Goal: Task Accomplishment & Management: Manage account settings

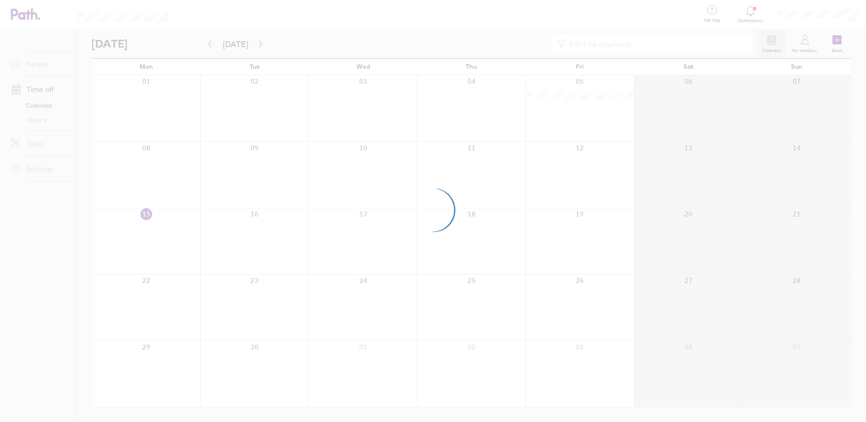
click at [257, 42] on div at bounding box center [433, 211] width 866 height 422
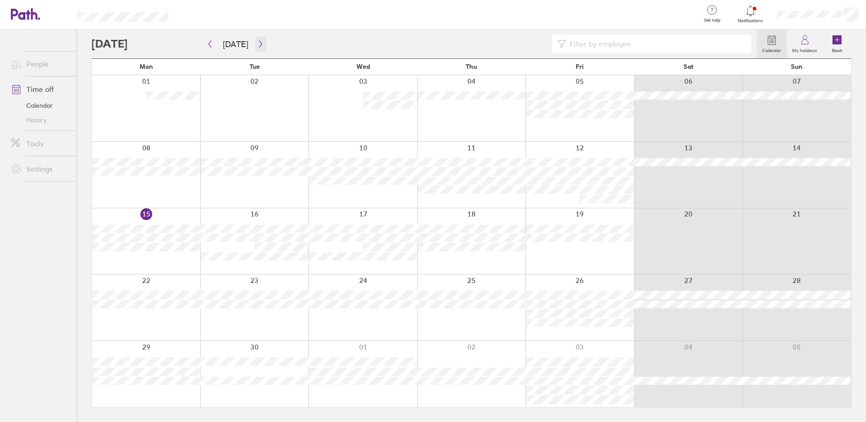
click at [259, 43] on icon "button" at bounding box center [260, 44] width 3 height 7
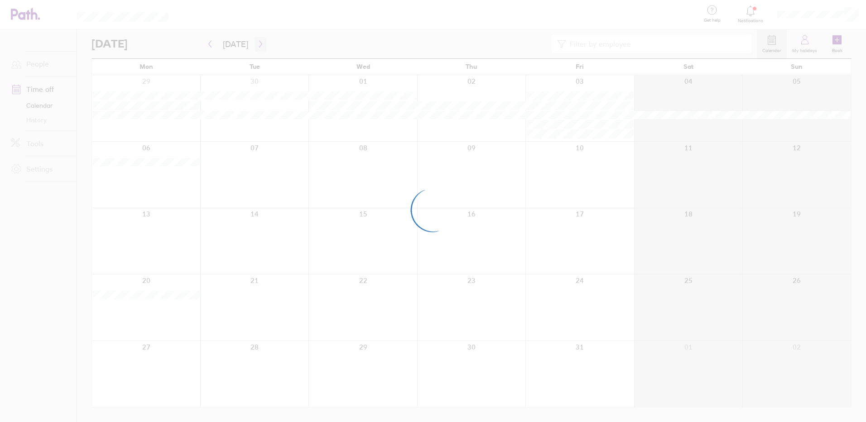
click at [259, 43] on div at bounding box center [433, 211] width 866 height 422
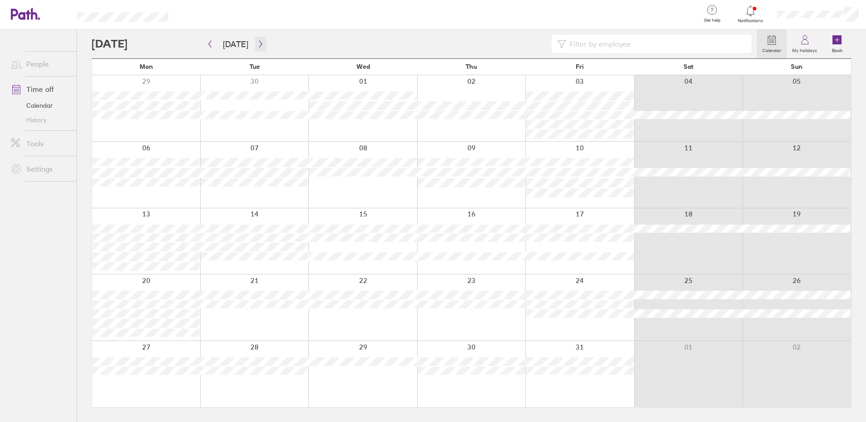
click at [260, 44] on icon "button" at bounding box center [260, 43] width 7 height 7
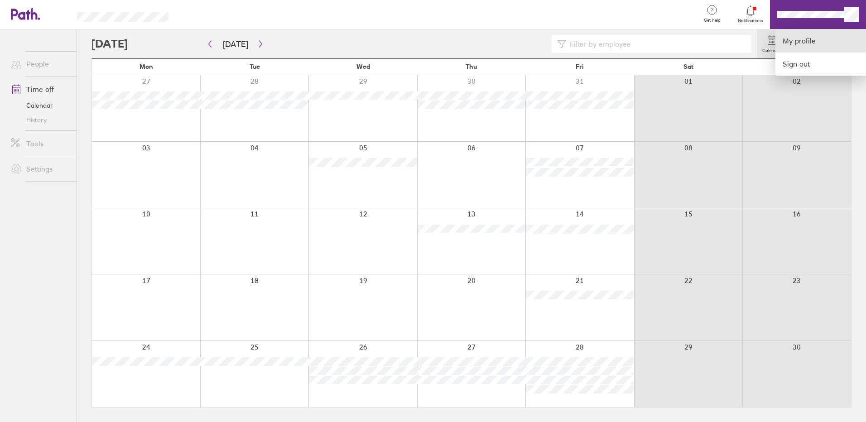
click at [798, 43] on link "My profile" at bounding box center [820, 40] width 91 height 23
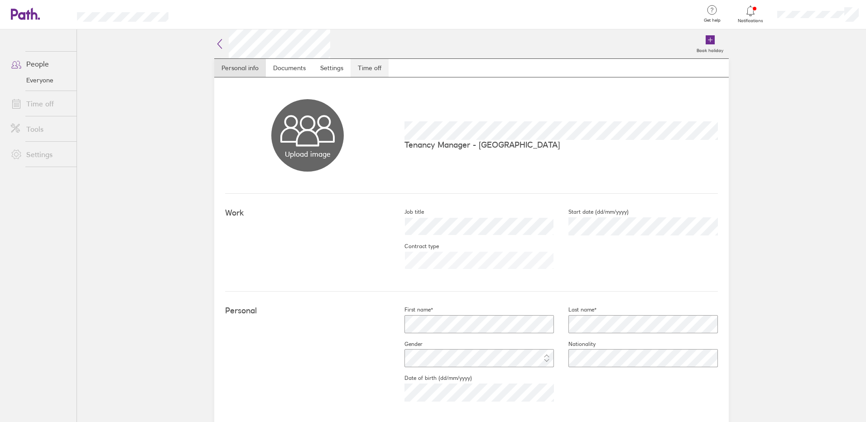
click at [366, 62] on link "Time off" at bounding box center [370, 68] width 38 height 18
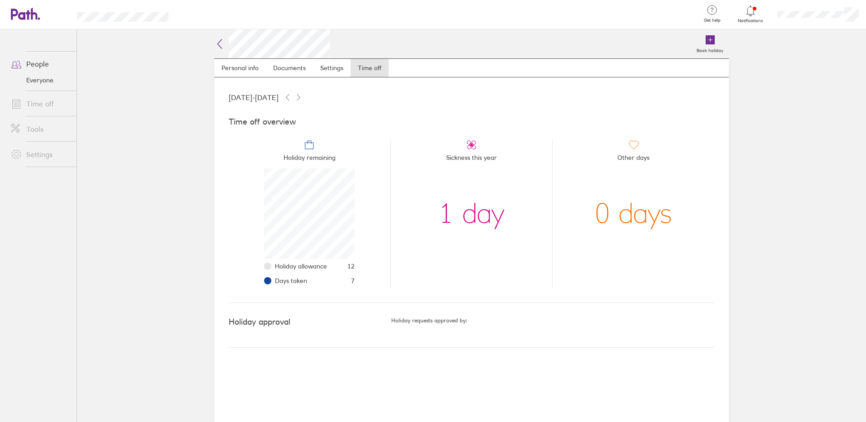
scroll to position [91, 91]
